Goal: Use online tool/utility: Utilize a website feature to perform a specific function

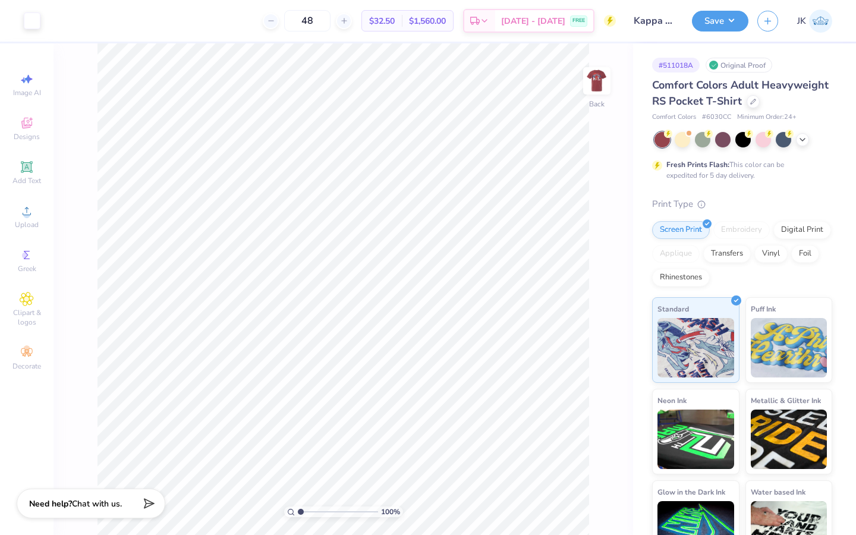
click at [595, 81] on img at bounding box center [597, 81] width 24 height 24
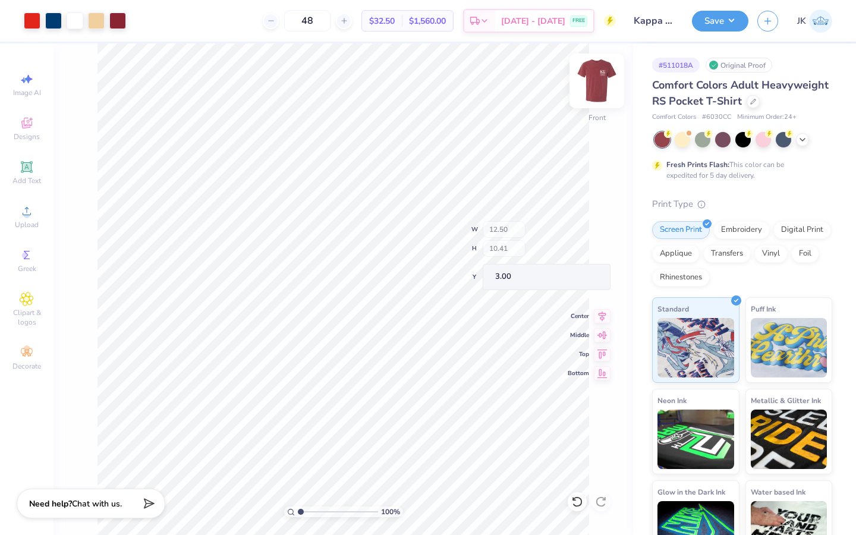
type input "3.41"
type input "2.83"
type input "8.21"
type input "0.22"
type input "0.31"
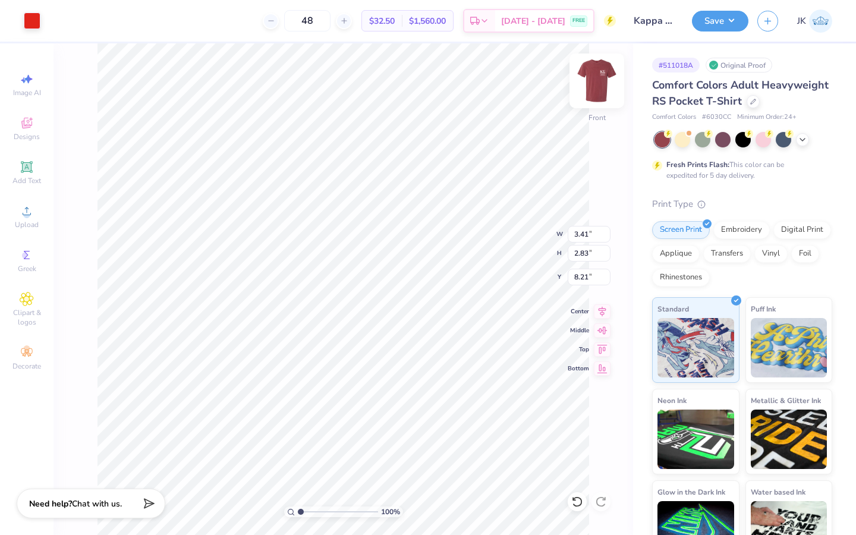
type input "8.80"
type input "0.29"
click at [592, 80] on img at bounding box center [597, 81] width 48 height 48
click at [603, 78] on img at bounding box center [597, 81] width 48 height 48
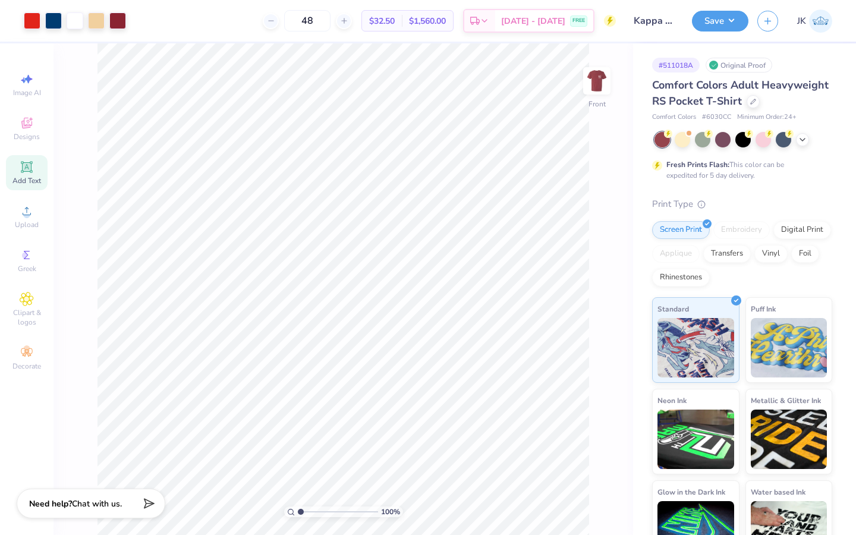
click at [32, 163] on icon at bounding box center [26, 166] width 11 height 11
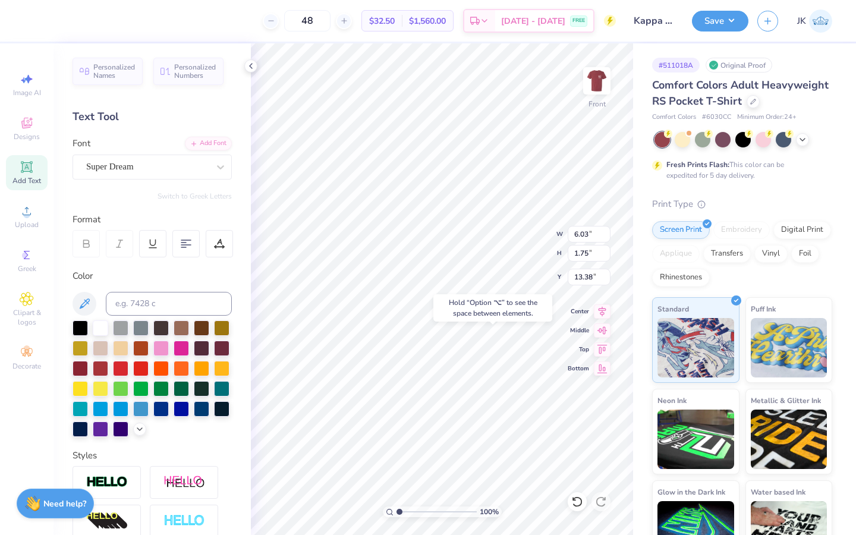
type input "17.34"
click at [149, 169] on div "Super Dream" at bounding box center [147, 167] width 125 height 18
